Goal: Find specific page/section: Find specific page/section

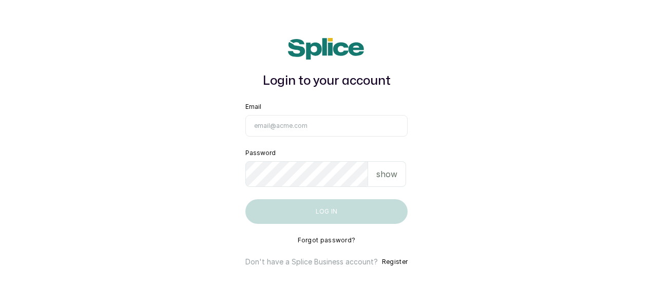
type input "[EMAIL_ADDRESS][DOMAIN_NAME]"
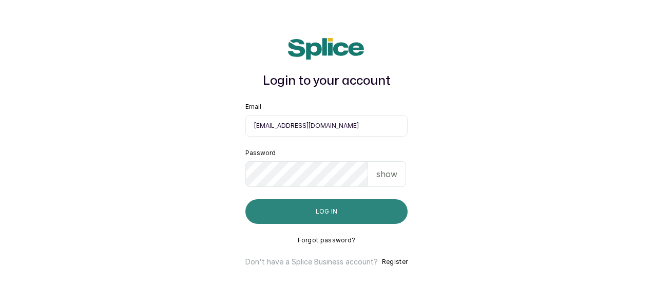
click at [327, 216] on button "Log in" at bounding box center [327, 211] width 162 height 25
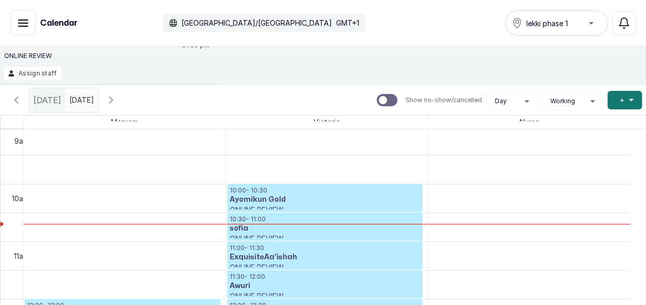
scroll to position [98, 0]
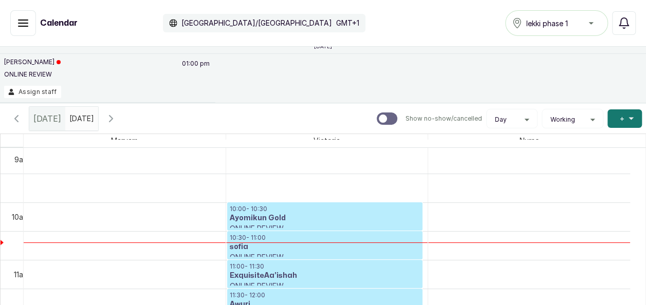
click at [27, 26] on icon "button" at bounding box center [22, 23] width 9 height 6
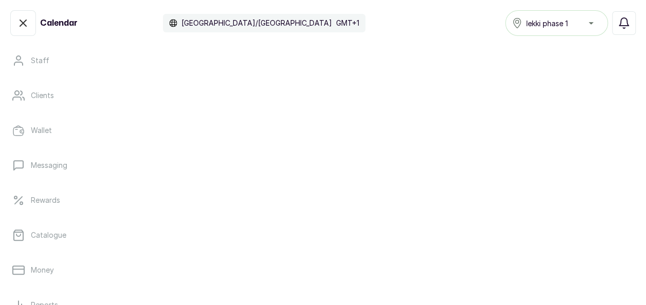
scroll to position [144, 0]
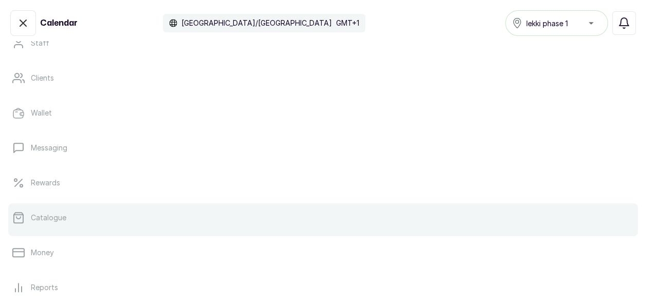
click at [141, 209] on link "Catalogue" at bounding box center [322, 217] width 629 height 29
